Goal: Find specific page/section: Find specific page/section

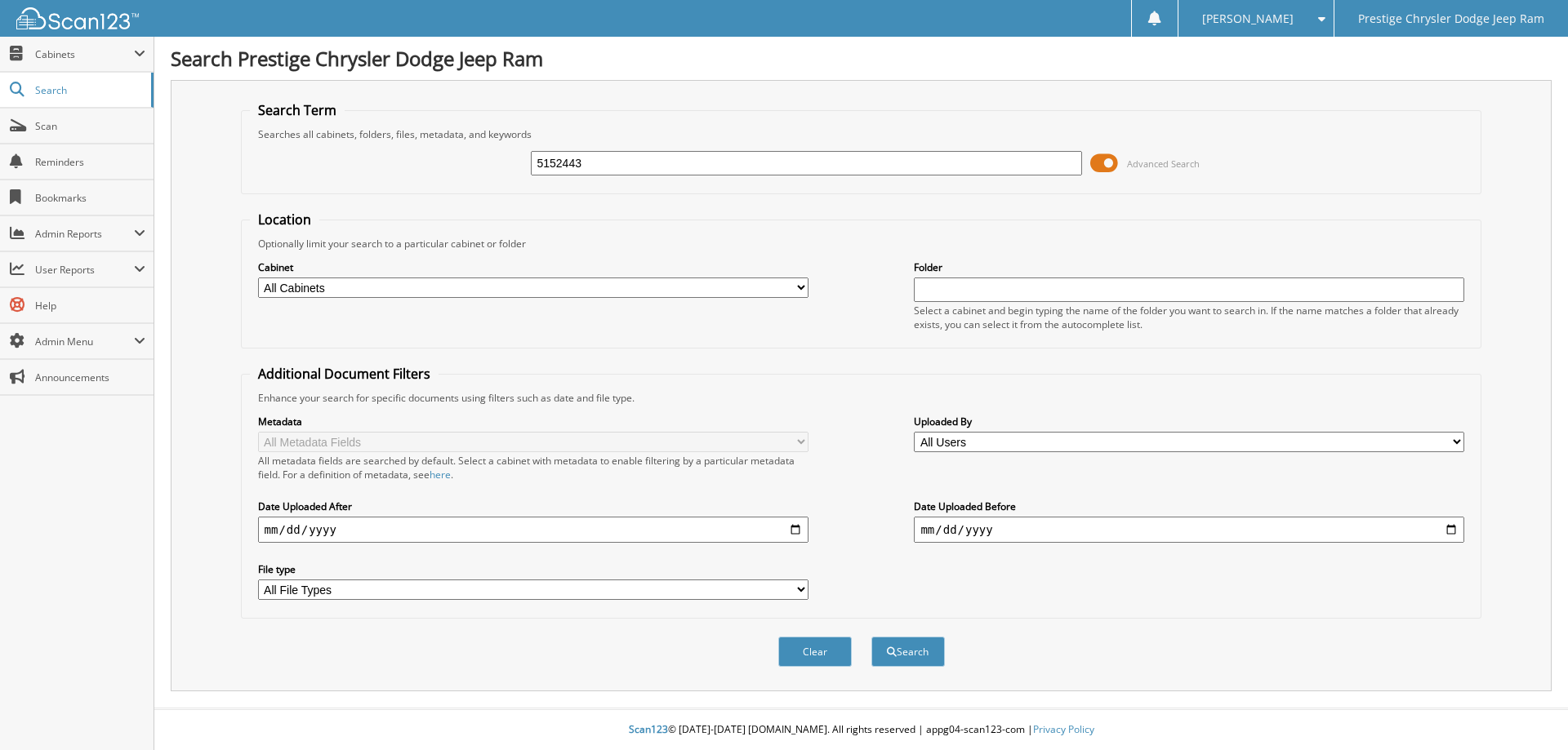
type input "5152443"
click at [871, 636] on button "Search" at bounding box center [908, 652] width 74 height 31
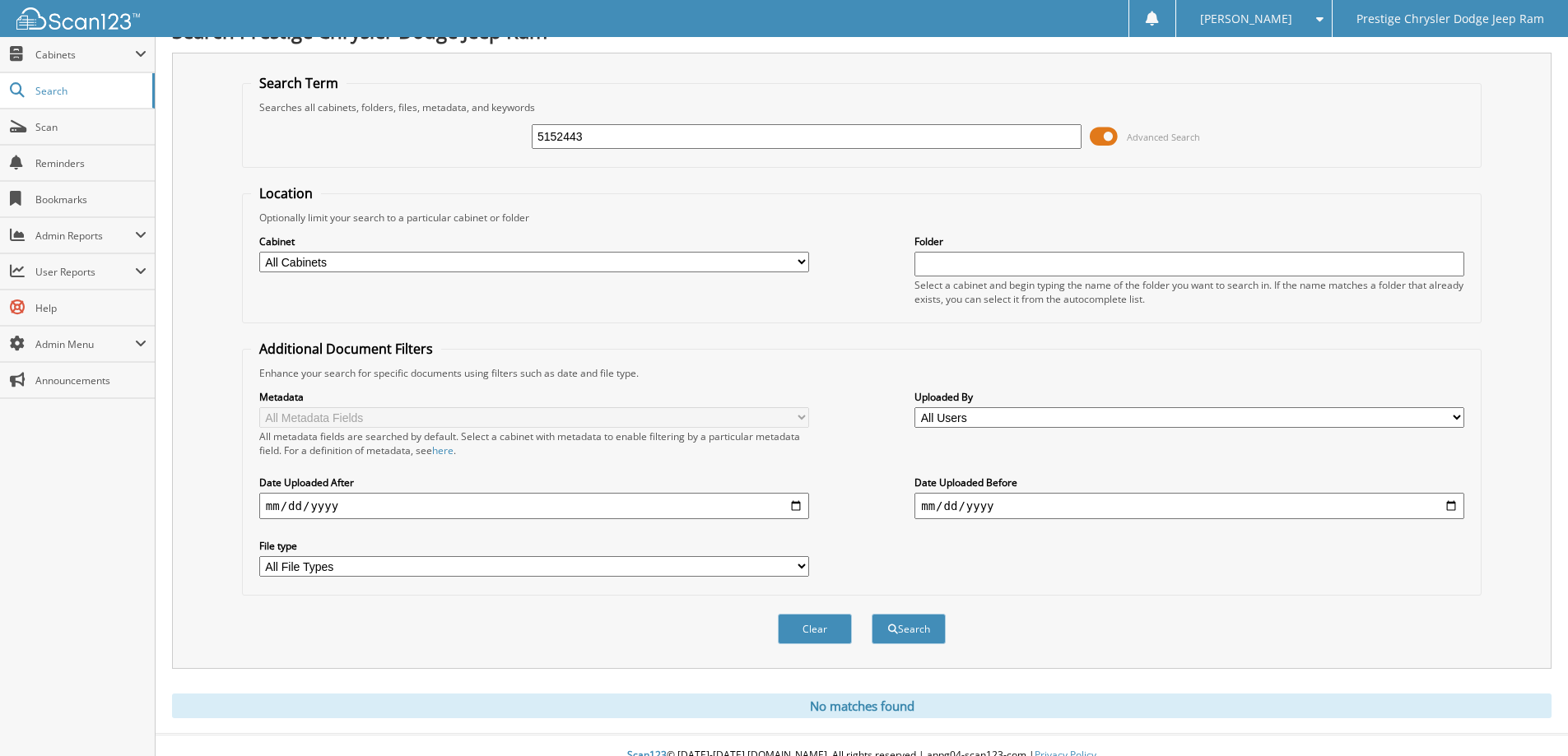
scroll to position [48, 0]
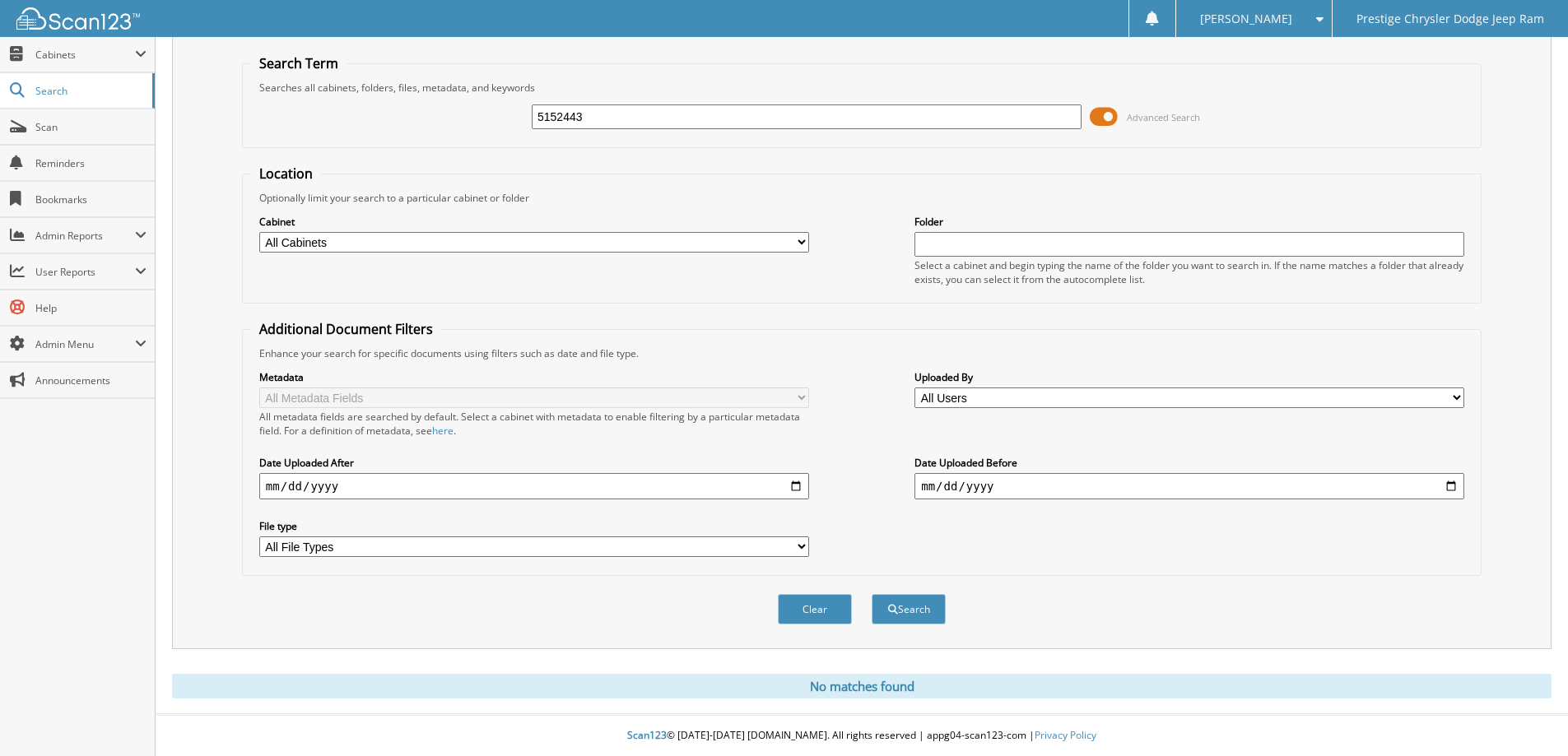
click at [628, 117] on input "5152443" at bounding box center [806, 116] width 550 height 25
type input "5152470"
click at [872, 594] on button "Search" at bounding box center [909, 610] width 75 height 31
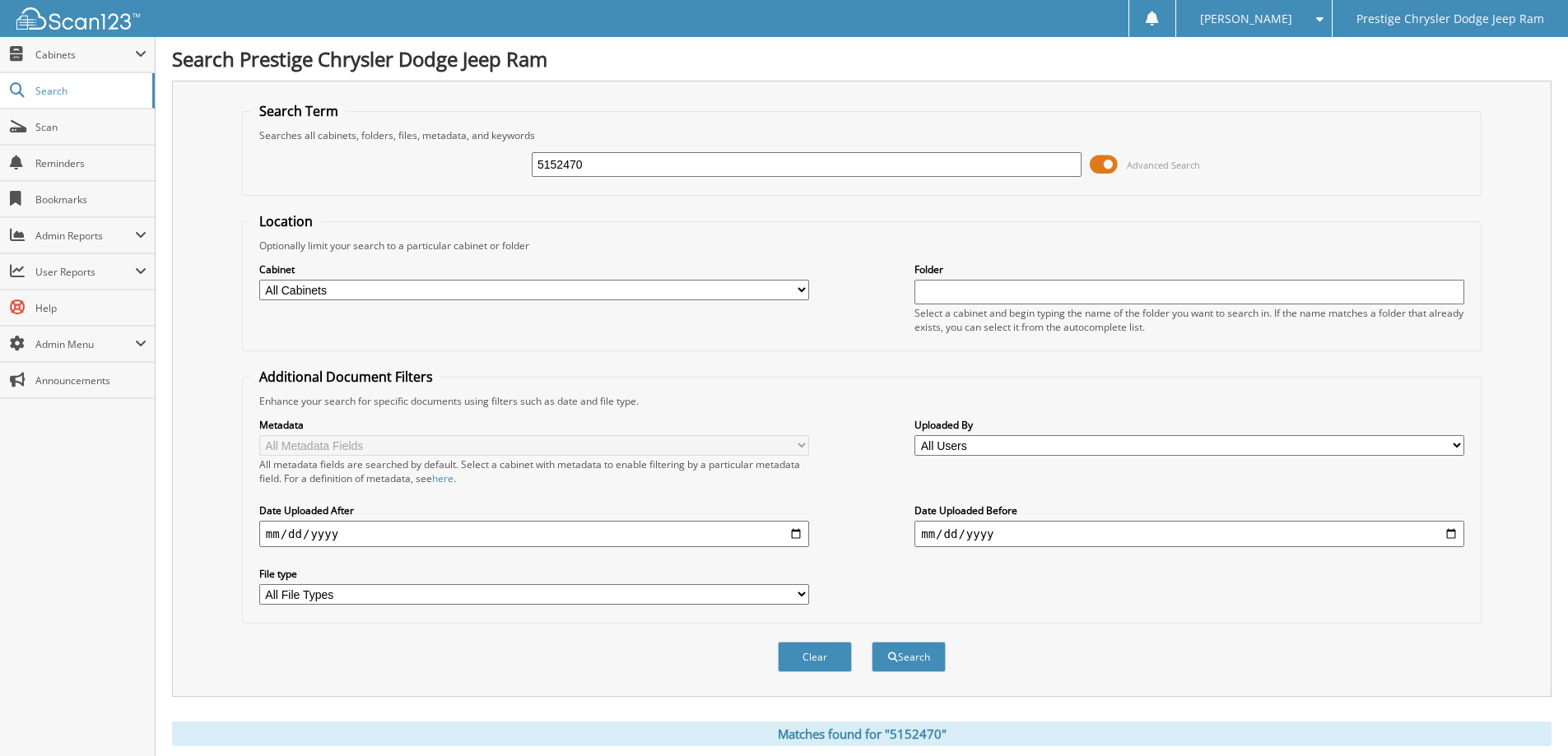
scroll to position [255, 0]
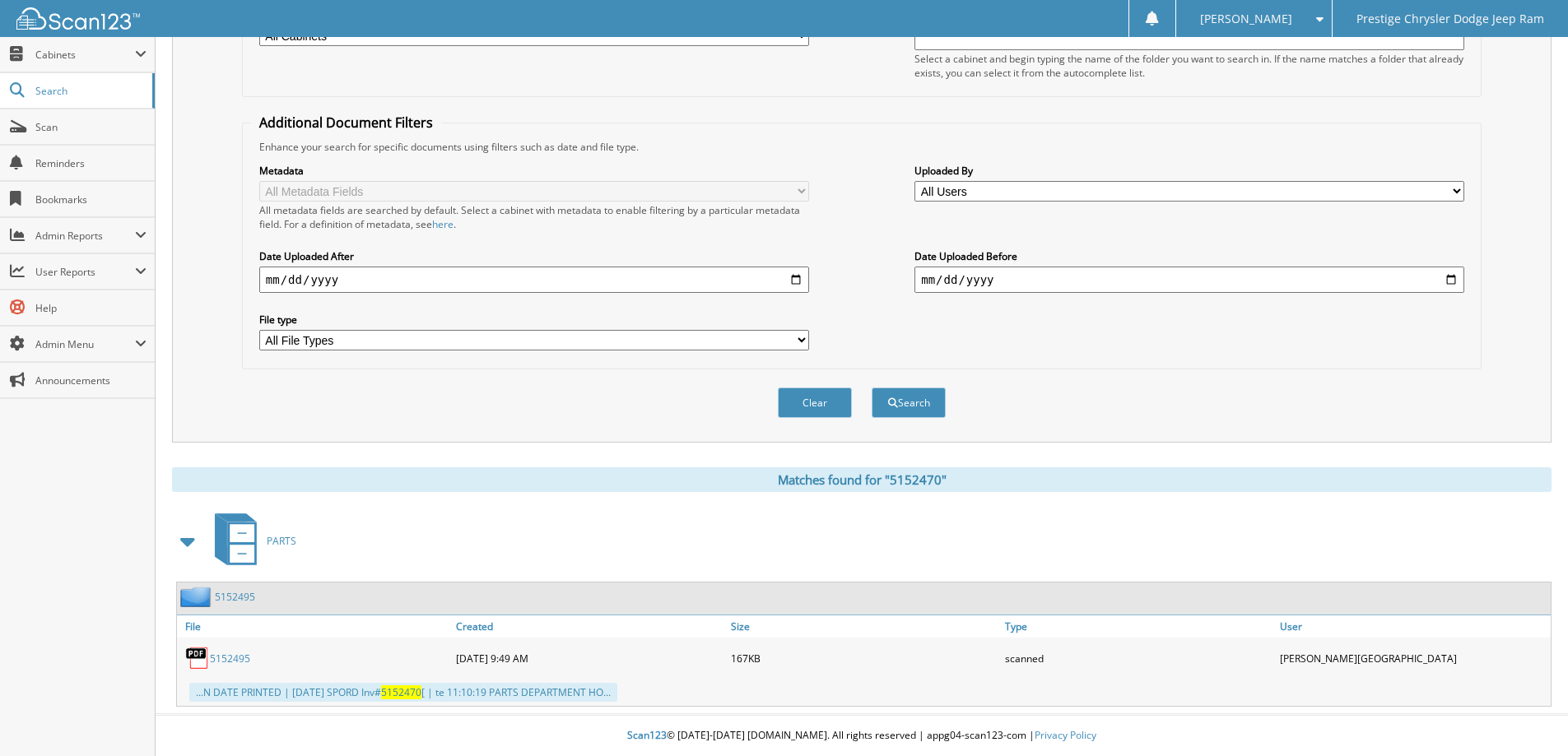
click at [234, 658] on link "5152495" at bounding box center [230, 658] width 40 height 14
click at [949, 136] on fieldset "Additional Document Filters Enhance your search for specific documents using fi…" at bounding box center [862, 242] width 1240 height 256
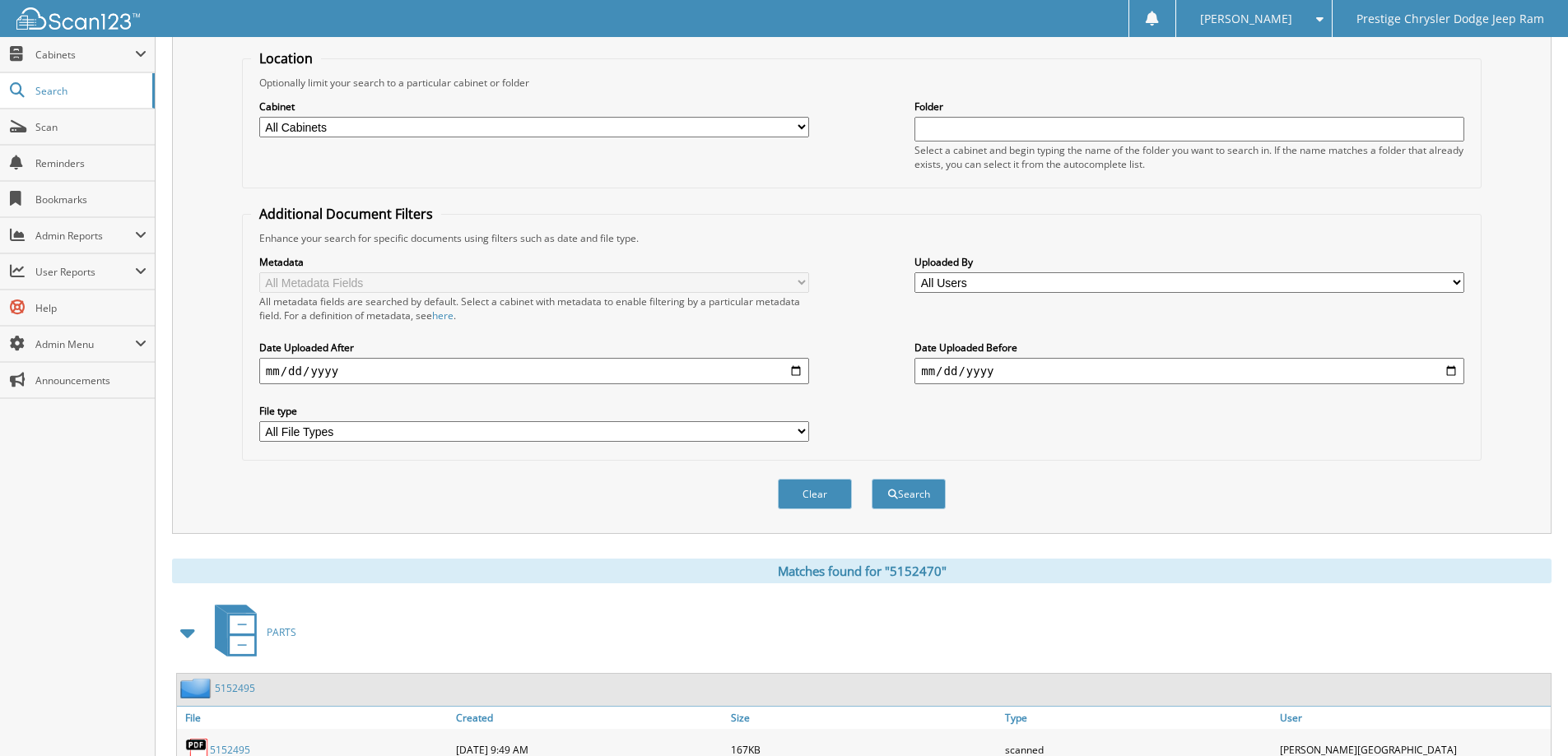
scroll to position [0, 0]
